Goal: Information Seeking & Learning: Check status

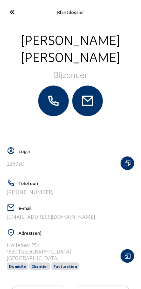
click at [10, 7] on icon at bounding box center [11, 12] width 11 height 12
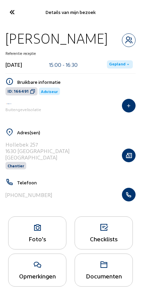
click at [6, 11] on icon at bounding box center [11, 12] width 11 height 12
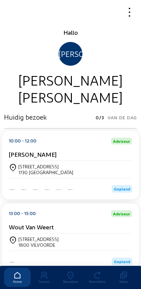
click at [67, 271] on icon at bounding box center [70, 275] width 27 height 8
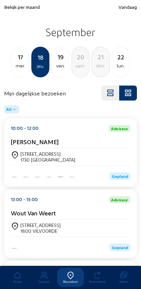
click at [6, 7] on span "Bekijk per maand" at bounding box center [22, 7] width 36 height 6
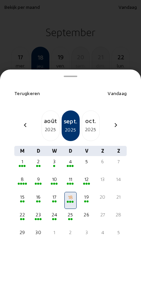
click at [22, 176] on div "8" at bounding box center [22, 179] width 11 height 7
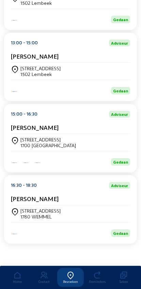
scroll to position [165, 0]
click at [110, 137] on div "Bodegemstraat 150 1700 DILBEEK" at bounding box center [70, 143] width 119 height 12
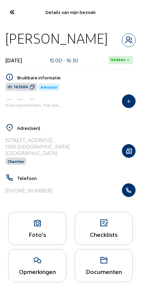
click at [129, 192] on icon "button" at bounding box center [128, 190] width 13 height 7
click at [19, 13] on cam-font-icon at bounding box center [11, 12] width 15 height 16
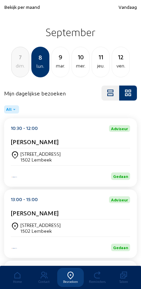
click at [120, 67] on div "ven." at bounding box center [120, 66] width 17 height 8
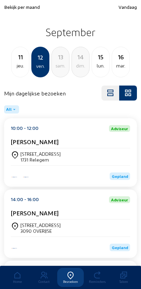
click at [63, 147] on div "[PERSON_NAME]" at bounding box center [70, 143] width 119 height 10
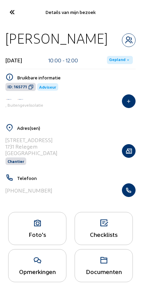
click at [135, 193] on icon "button" at bounding box center [128, 190] width 13 height 7
click at [19, 12] on cam-font-icon at bounding box center [11, 12] width 15 height 16
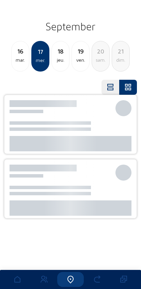
click at [26, 60] on div "mar." at bounding box center [20, 60] width 17 height 8
click at [26, 56] on div "15" at bounding box center [20, 51] width 17 height 10
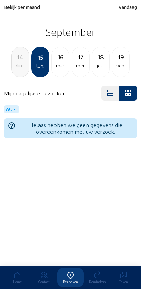
click at [22, 57] on div "14" at bounding box center [20, 57] width 17 height 10
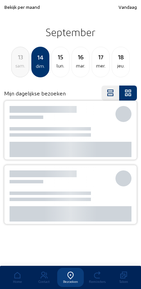
click at [22, 55] on div "13" at bounding box center [20, 57] width 17 height 10
click at [22, 56] on div "11" at bounding box center [20, 57] width 17 height 10
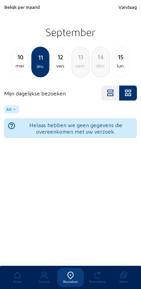
click at [30, 60] on div "10 mer. 11 jeu. 12 ven. 13 sam. 14 dim. 15 lun." at bounding box center [70, 62] width 141 height 31
click at [24, 66] on div "mer." at bounding box center [20, 66] width 17 height 8
click at [22, 72] on div "9 mar." at bounding box center [20, 62] width 18 height 31
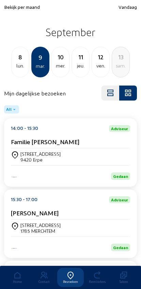
click at [24, 72] on div "8 lun." at bounding box center [20, 62] width 18 height 31
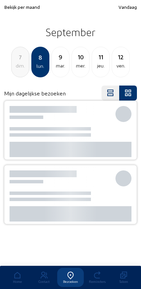
click at [27, 65] on div "dim." at bounding box center [20, 66] width 17 height 8
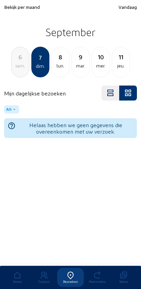
click at [28, 63] on div "sam." at bounding box center [20, 66] width 17 height 8
click at [28, 64] on div "ven." at bounding box center [20, 66] width 17 height 8
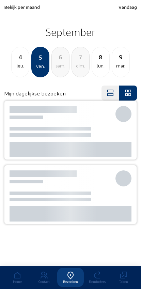
click at [25, 61] on div "4" at bounding box center [20, 57] width 17 height 10
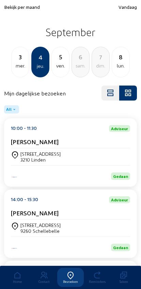
click at [25, 61] on div "3" at bounding box center [20, 57] width 17 height 10
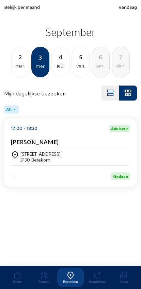
click at [26, 62] on div "2" at bounding box center [20, 57] width 17 height 10
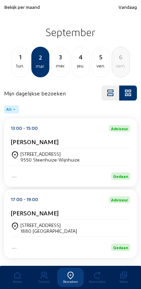
click at [23, 64] on div "lun." at bounding box center [20, 66] width 17 height 8
click at [104, 60] on div "4" at bounding box center [100, 57] width 17 height 10
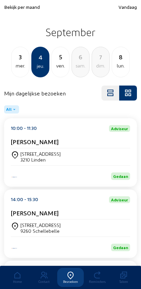
click at [59, 65] on div "ven." at bounding box center [60, 66] width 17 height 8
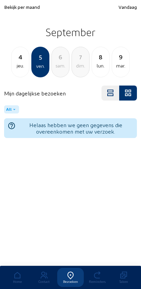
click at [101, 63] on div "lun." at bounding box center [100, 66] width 17 height 8
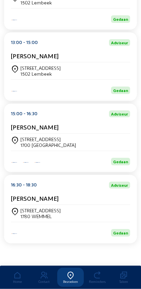
scroll to position [165, 0]
